Goal: Information Seeking & Learning: Learn about a topic

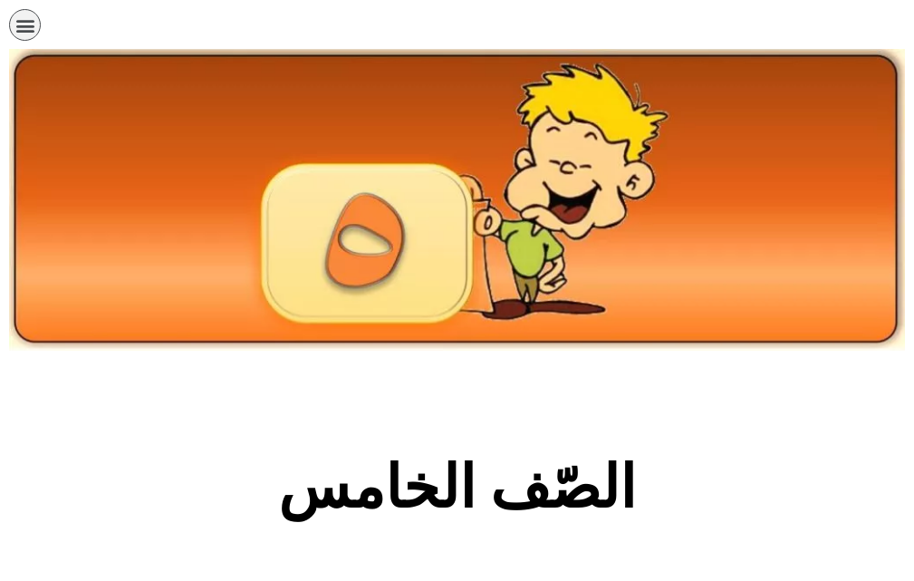
scroll to position [1054, 0]
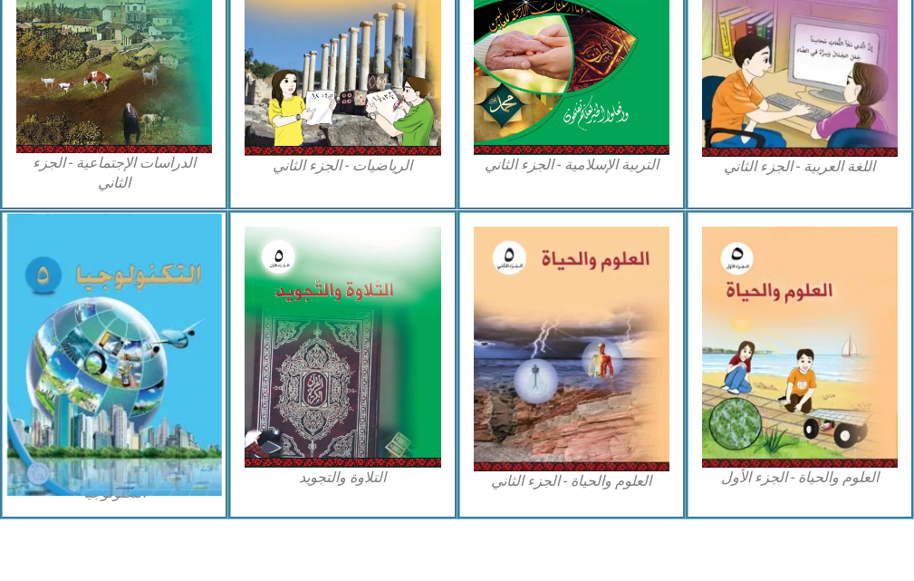
click at [149, 313] on img at bounding box center [114, 355] width 216 height 283
click at [196, 332] on img at bounding box center [114, 355] width 216 height 283
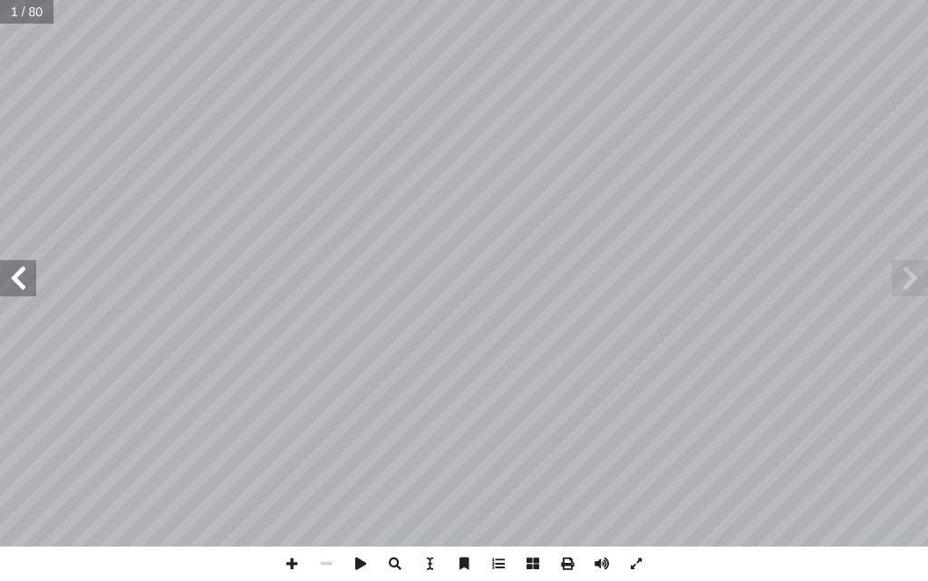
click at [28, 274] on span at bounding box center [18, 278] width 36 height 36
click at [19, 276] on span at bounding box center [18, 278] width 36 height 36
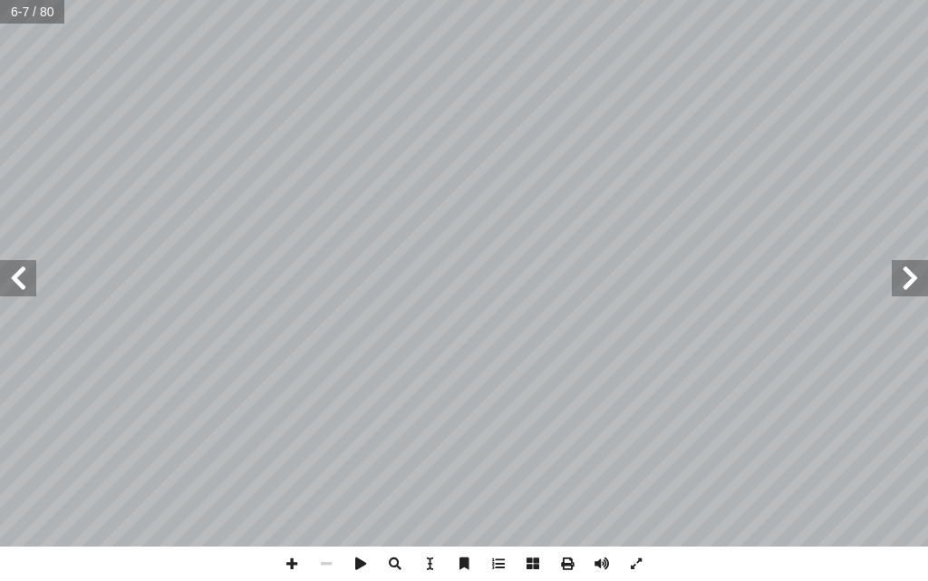
click at [19, 276] on span at bounding box center [18, 278] width 36 height 36
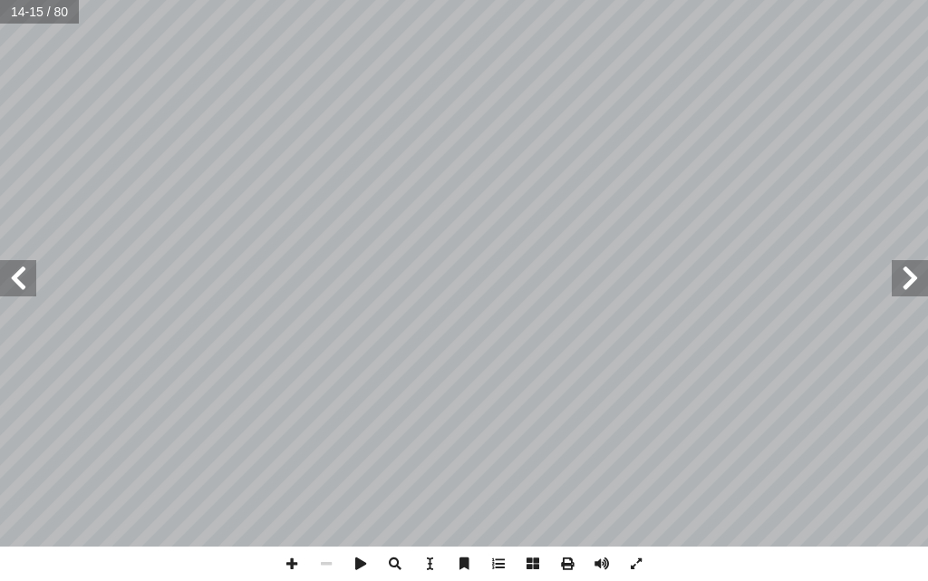
click at [19, 276] on span at bounding box center [18, 278] width 36 height 36
click at [31, 273] on span at bounding box center [18, 278] width 36 height 36
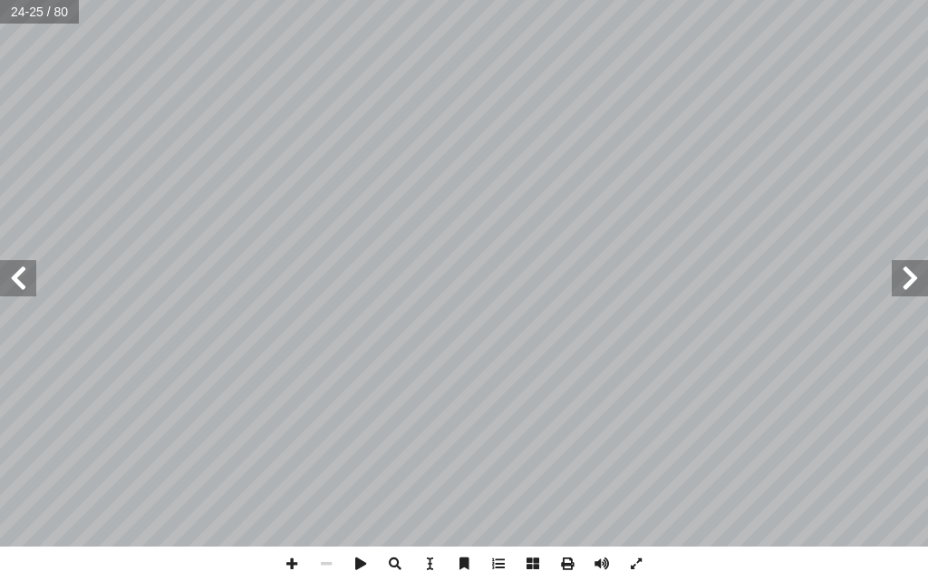
click at [31, 273] on span at bounding box center [18, 278] width 36 height 36
click at [7, 273] on span at bounding box center [18, 278] width 36 height 36
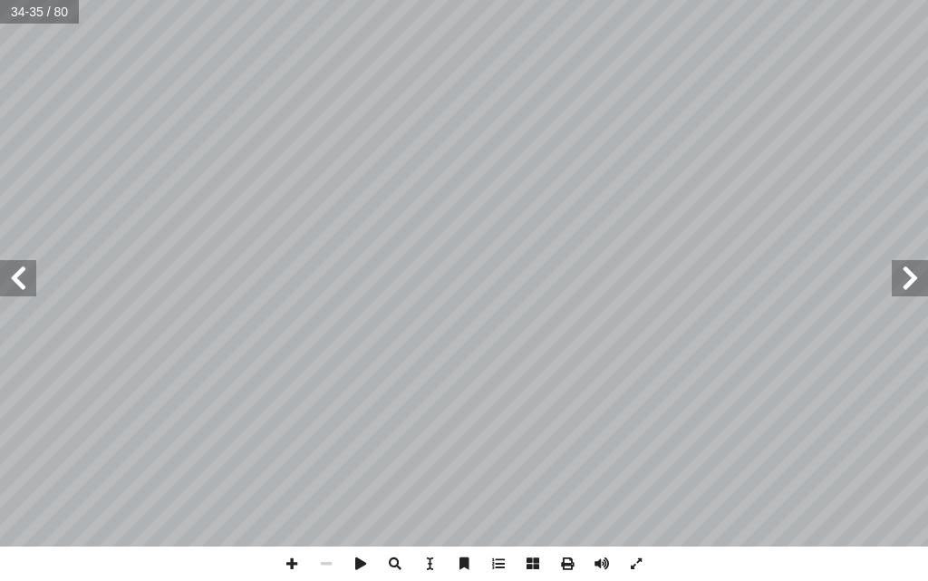
click at [927, 277] on span at bounding box center [909, 278] width 36 height 36
click at [23, 278] on span at bounding box center [18, 278] width 36 height 36
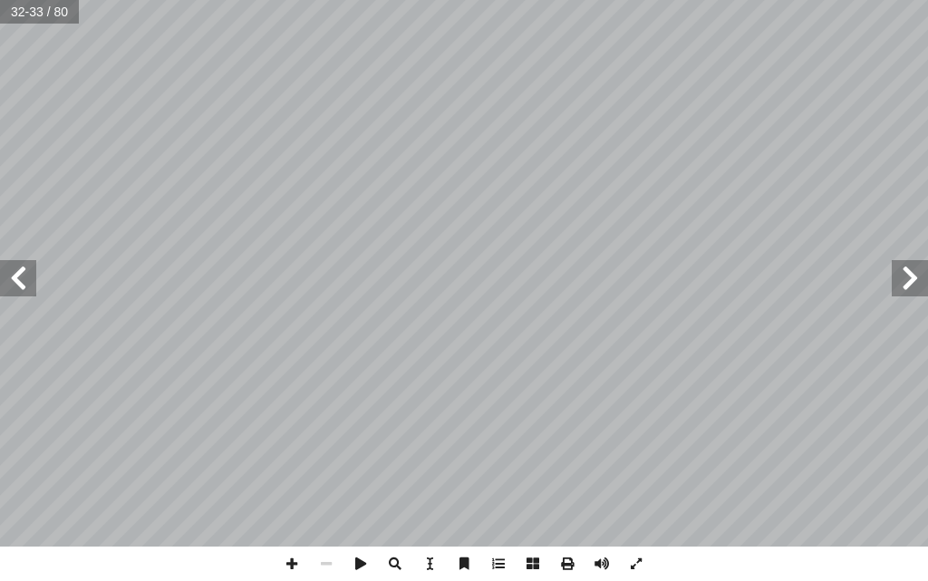
click at [906, 274] on span at bounding box center [909, 278] width 36 height 36
click at [10, 270] on span at bounding box center [18, 278] width 36 height 36
click at [918, 267] on span at bounding box center [909, 278] width 36 height 36
click at [29, 284] on span at bounding box center [18, 278] width 36 height 36
